Goal: Information Seeking & Learning: Learn about a topic

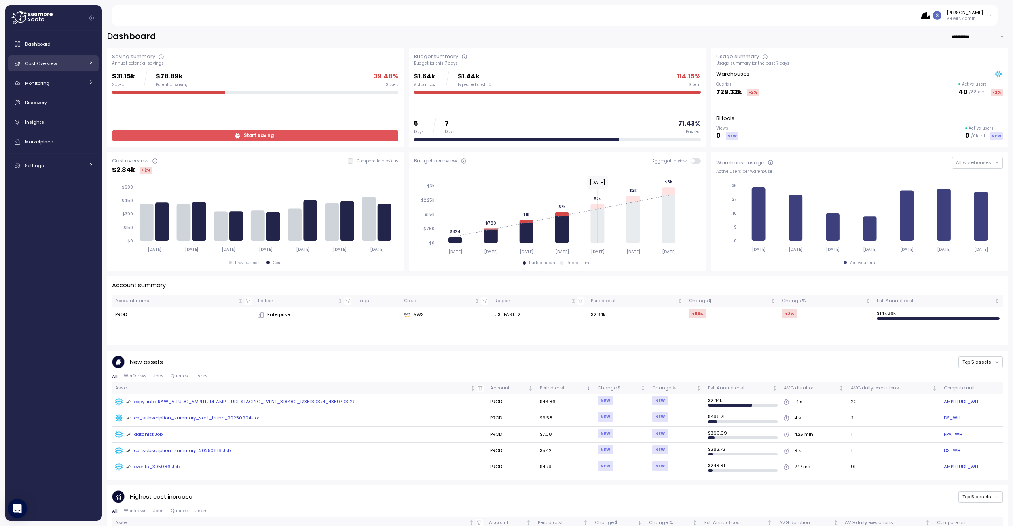
click at [41, 68] on link "Cost Overview" at bounding box center [53, 63] width 90 height 16
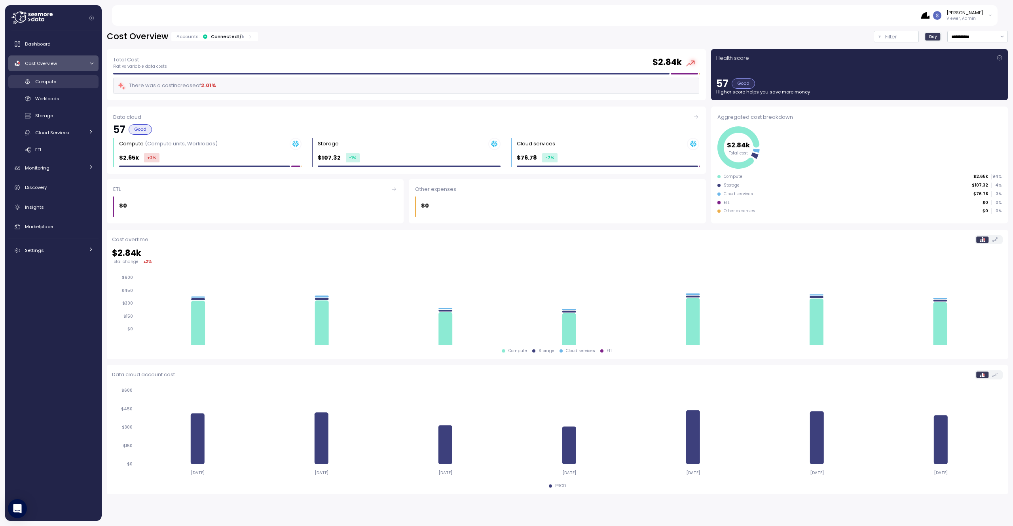
click at [45, 82] on span "Compute" at bounding box center [45, 81] width 21 height 6
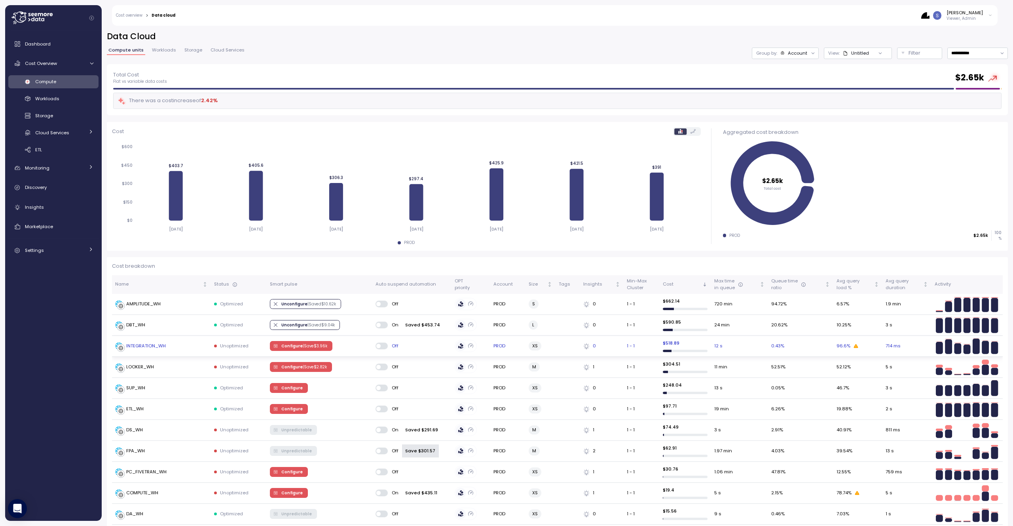
click at [162, 348] on div "INTEGRATION_WH" at bounding box center [146, 345] width 40 height 7
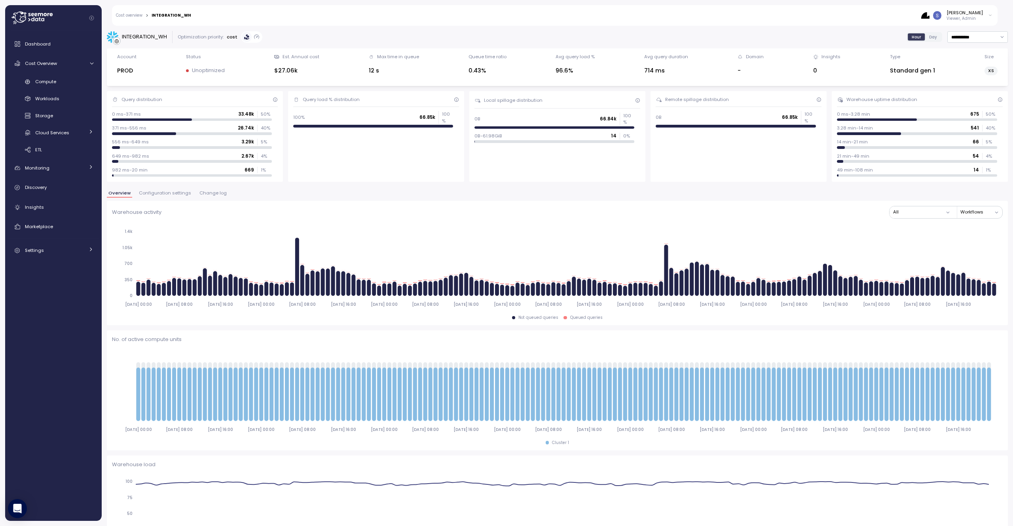
click at [168, 193] on span "Configuration settings" at bounding box center [165, 193] width 52 height 4
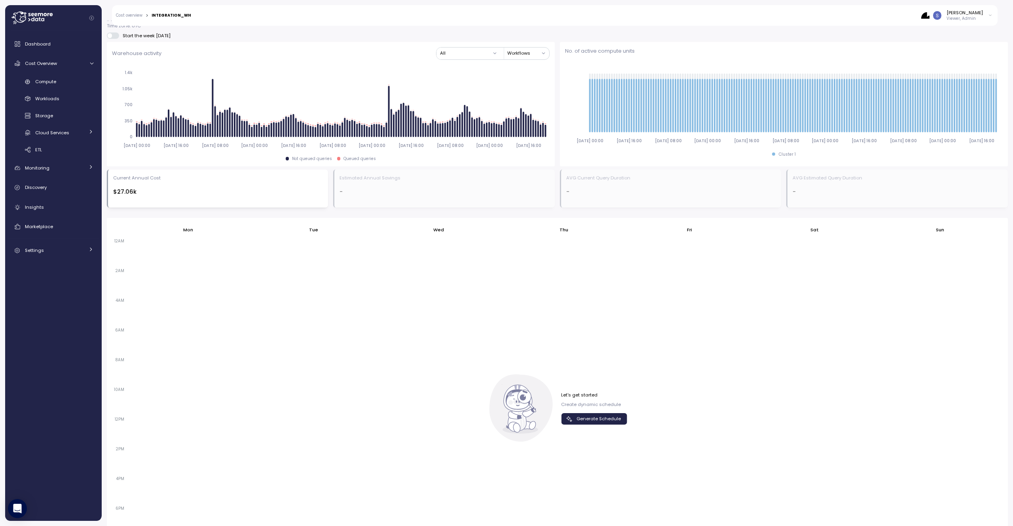
scroll to position [361, 0]
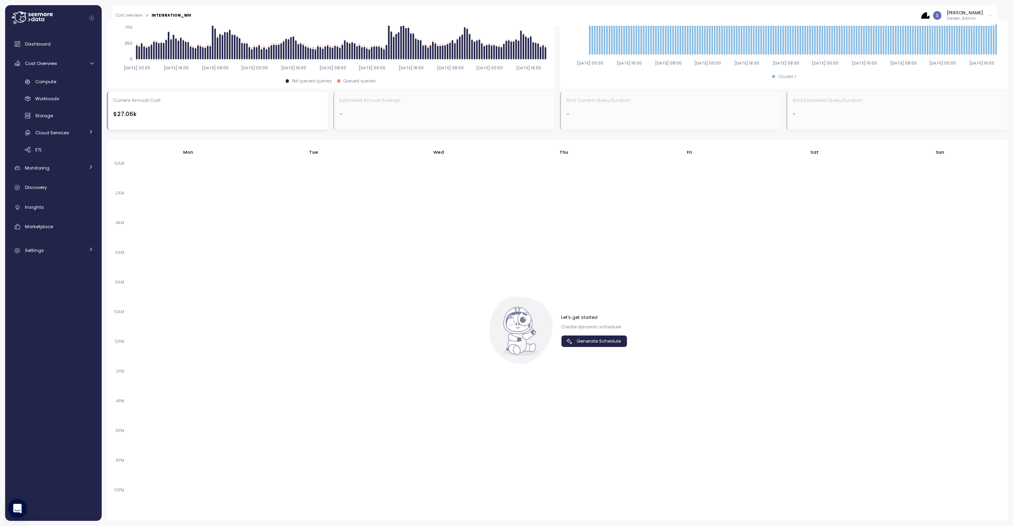
click at [579, 342] on span "Generate Schedule" at bounding box center [599, 341] width 44 height 11
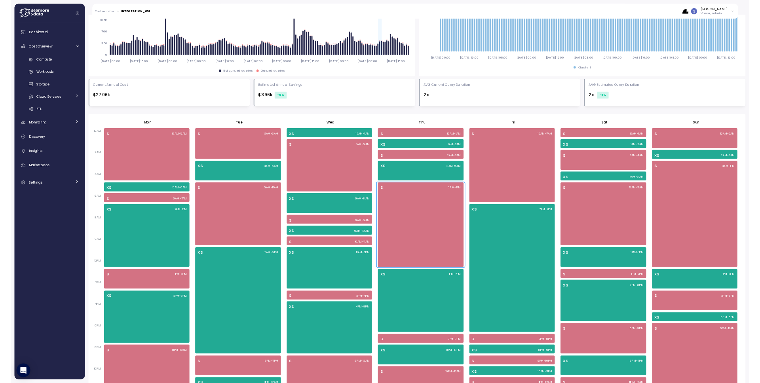
scroll to position [0, 0]
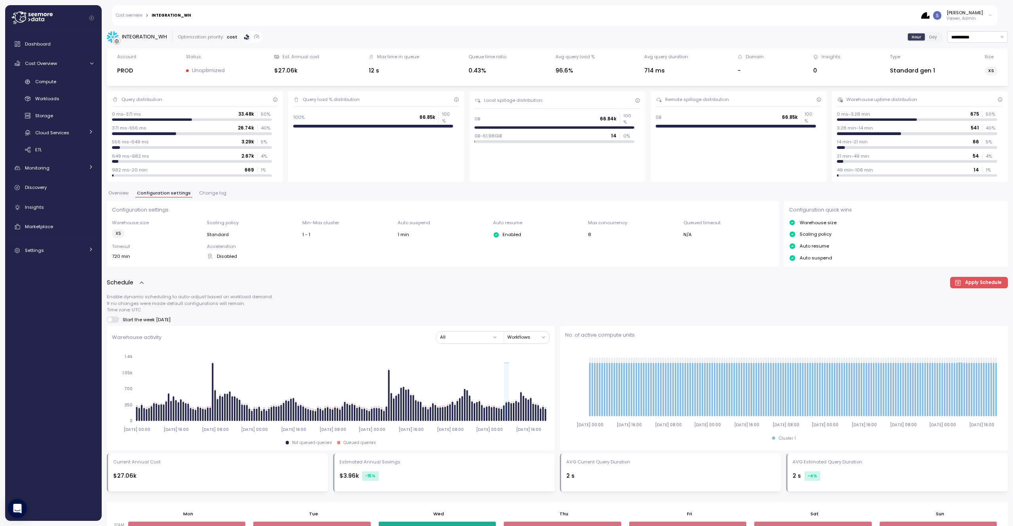
click at [146, 36] on div "INTEGRATION_WH" at bounding box center [144, 37] width 45 height 8
copy div "INTEGRATION_WH"
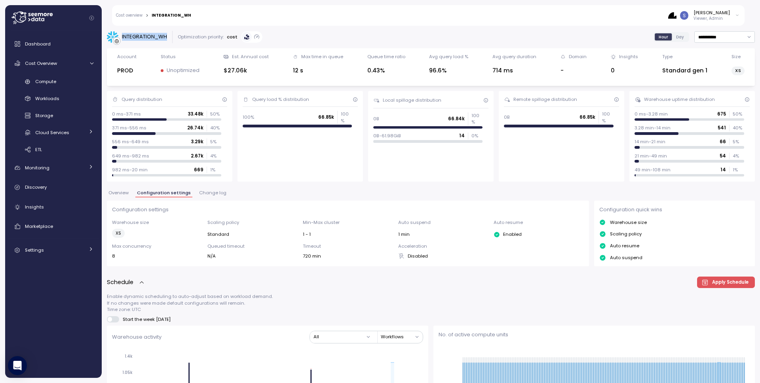
copy div "INTEGRATION_WH"
click at [38, 83] on span "Compute" at bounding box center [45, 81] width 21 height 6
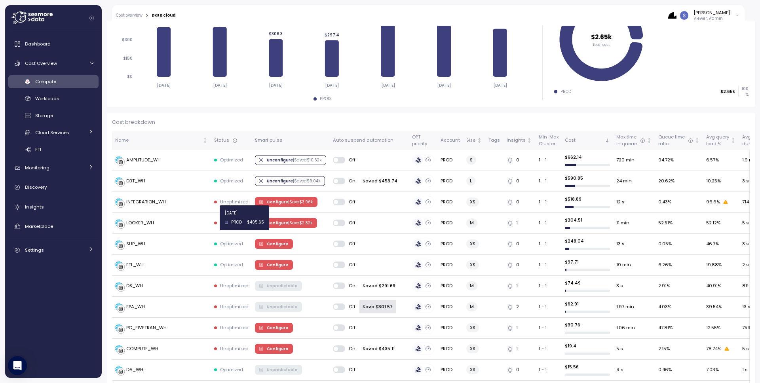
scroll to position [144, 0]
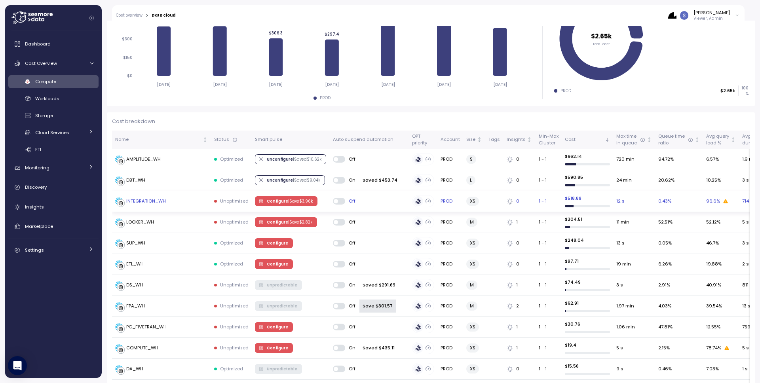
click at [156, 204] on div "INTEGRATION_WH" at bounding box center [146, 201] width 40 height 7
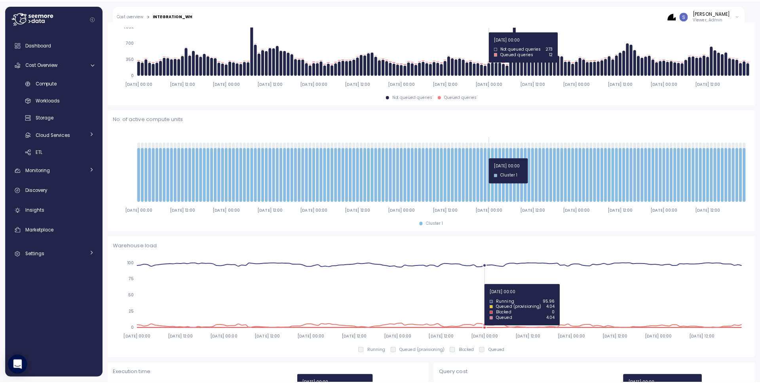
scroll to position [222, 0]
